Goal: Information Seeking & Learning: Learn about a topic

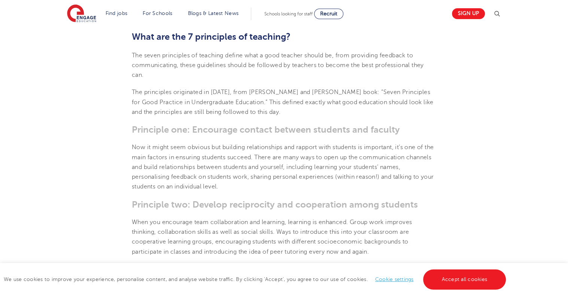
scroll to position [225, 0]
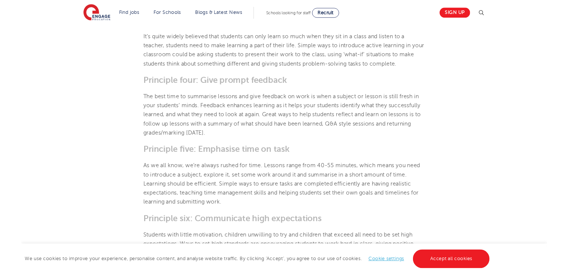
scroll to position [524, 0]
